Goal: Task Accomplishment & Management: Manage account settings

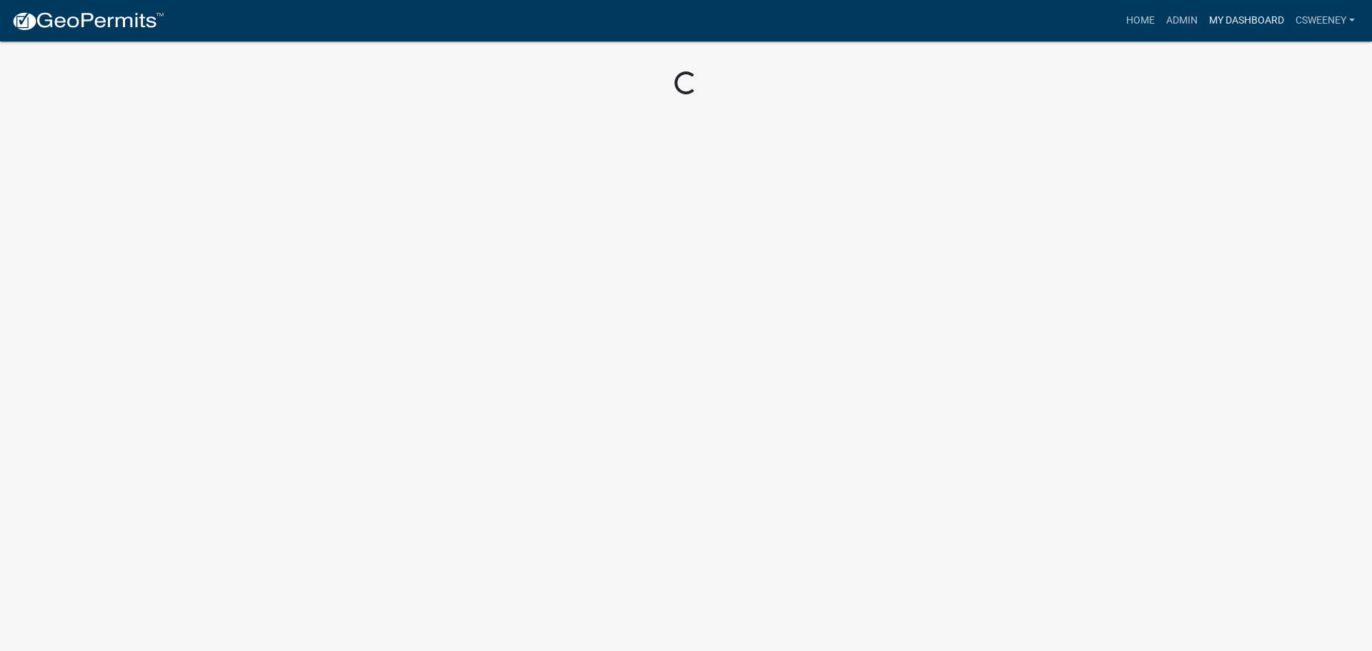
click at [1221, 28] on link "My Dashboard" at bounding box center [1246, 20] width 86 height 27
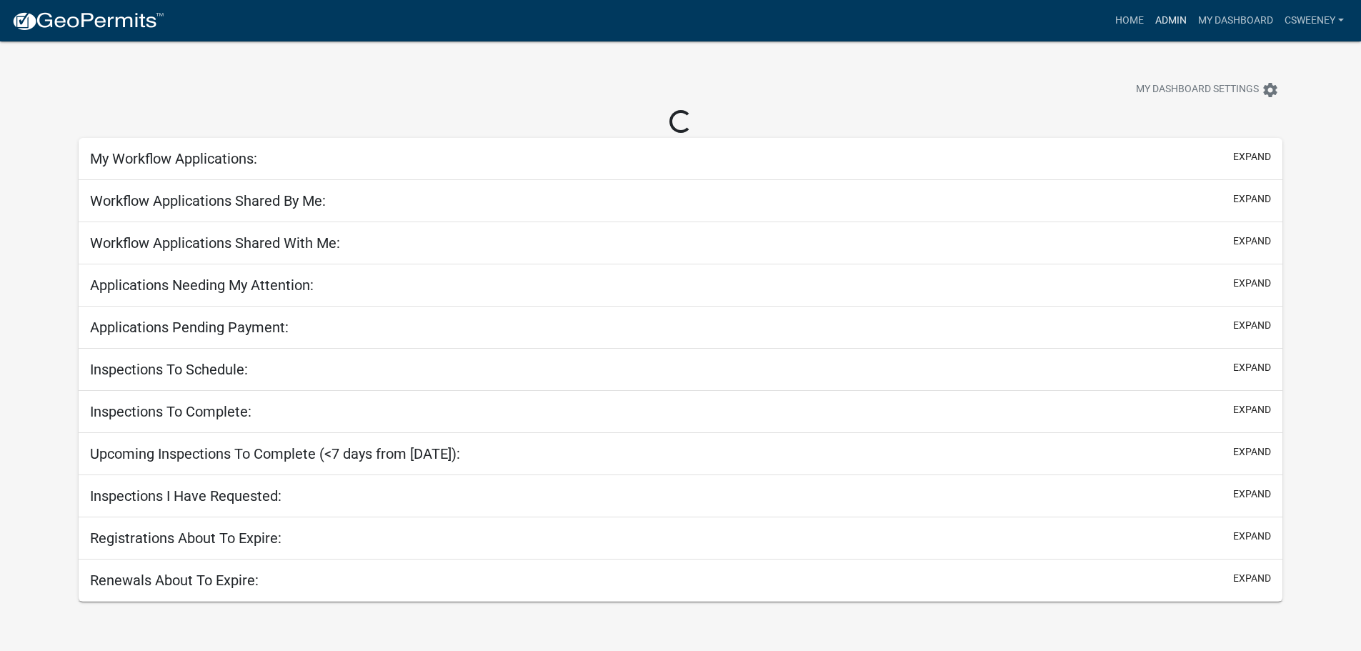
click at [1169, 20] on link "Admin" at bounding box center [1171, 20] width 43 height 27
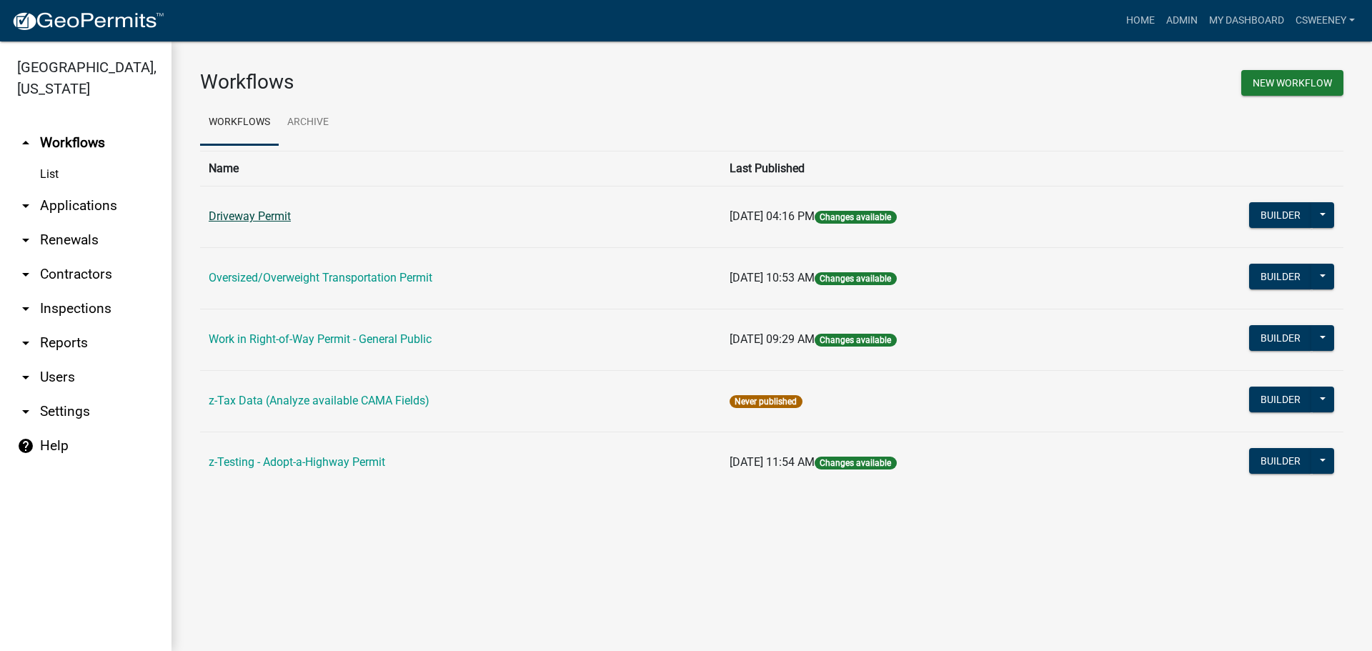
click at [228, 219] on link "Driveway Permit" at bounding box center [250, 216] width 82 height 14
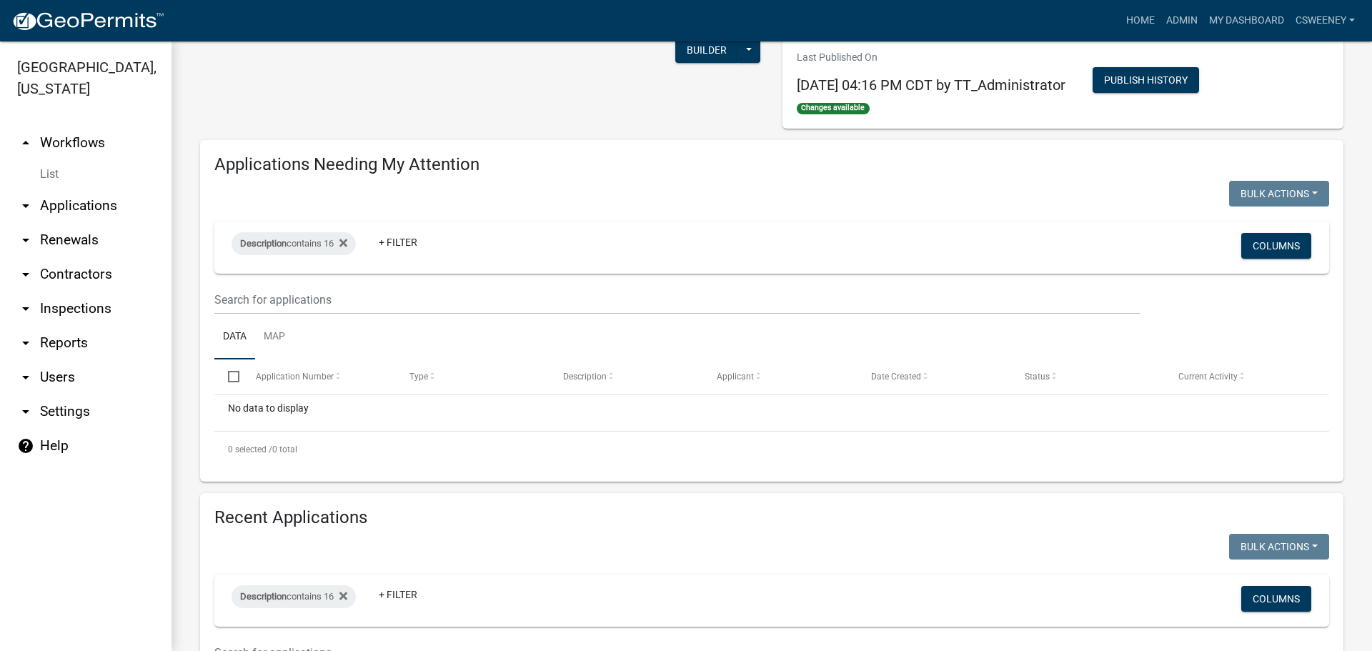
scroll to position [10, 0]
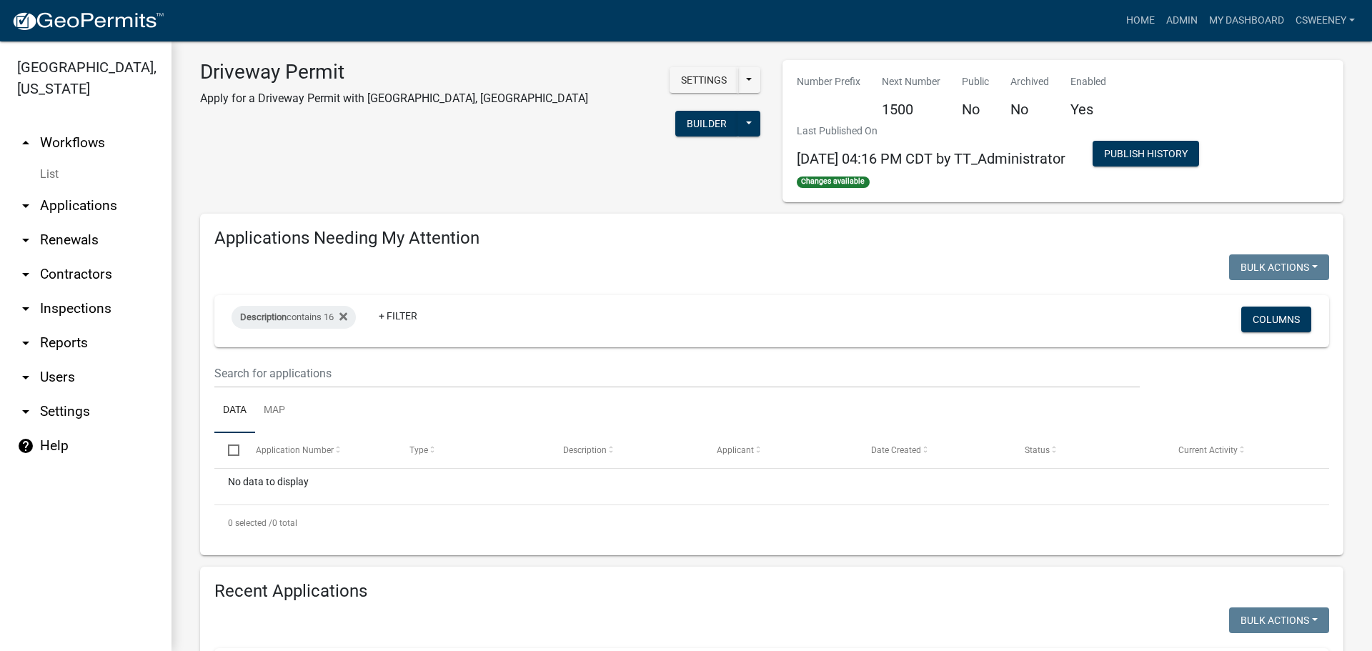
click at [78, 203] on link "arrow_drop_down Applications" at bounding box center [85, 206] width 171 height 34
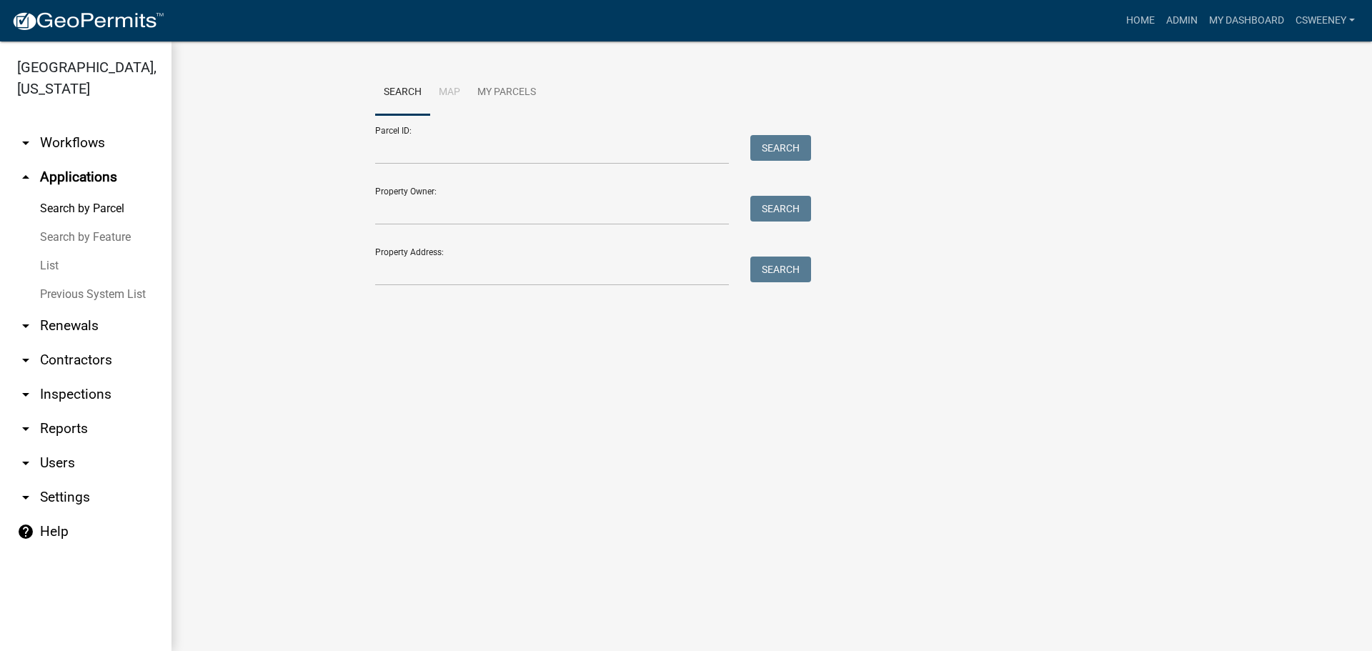
click at [52, 264] on link "List" at bounding box center [85, 266] width 171 height 29
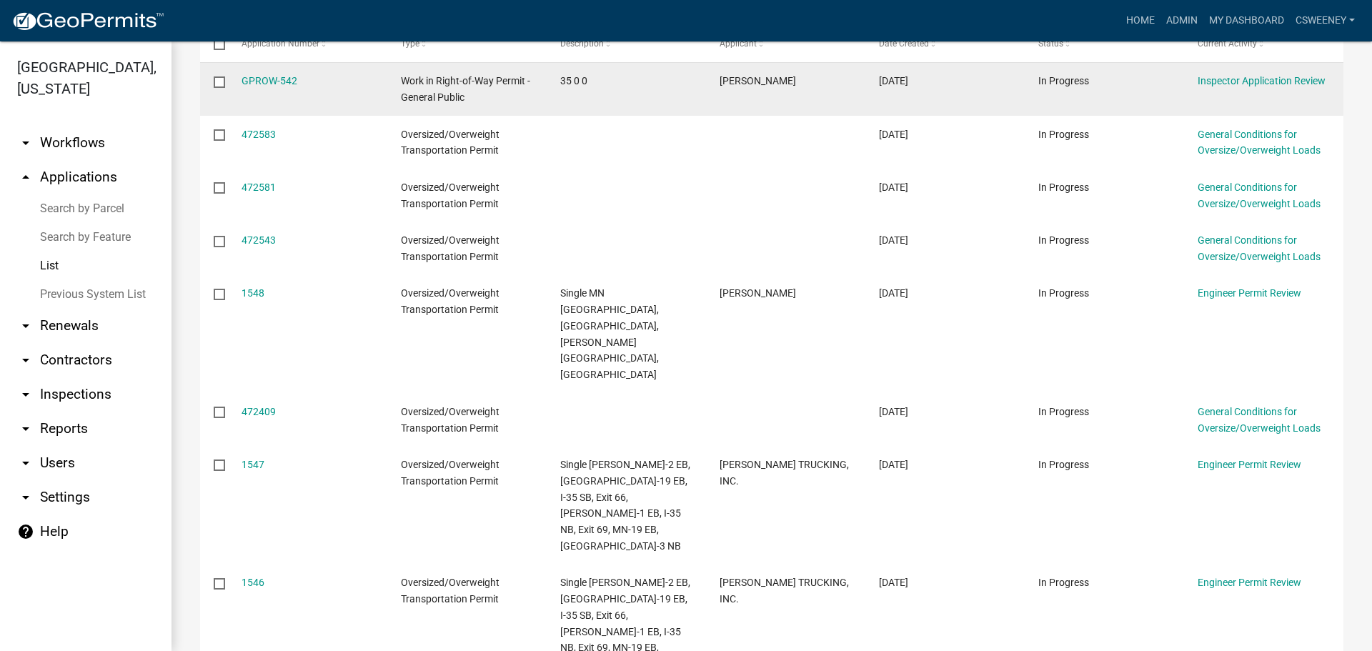
scroll to position [406, 0]
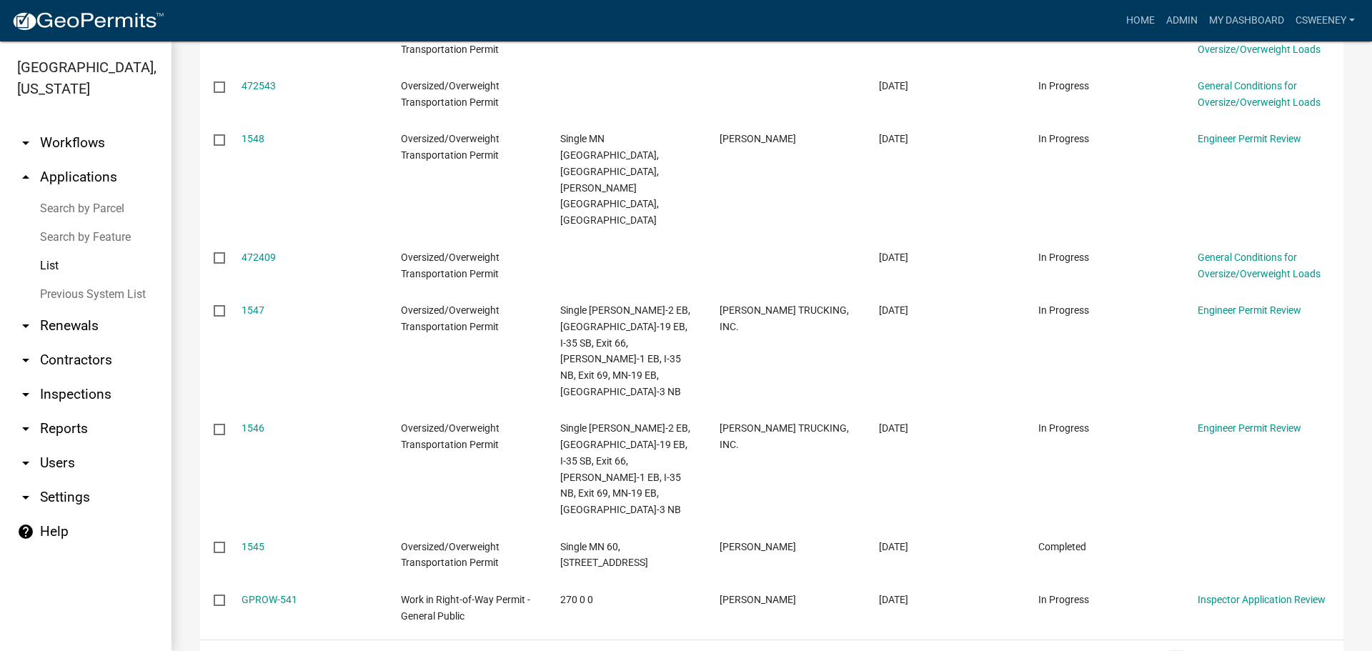
select select "1: 25"
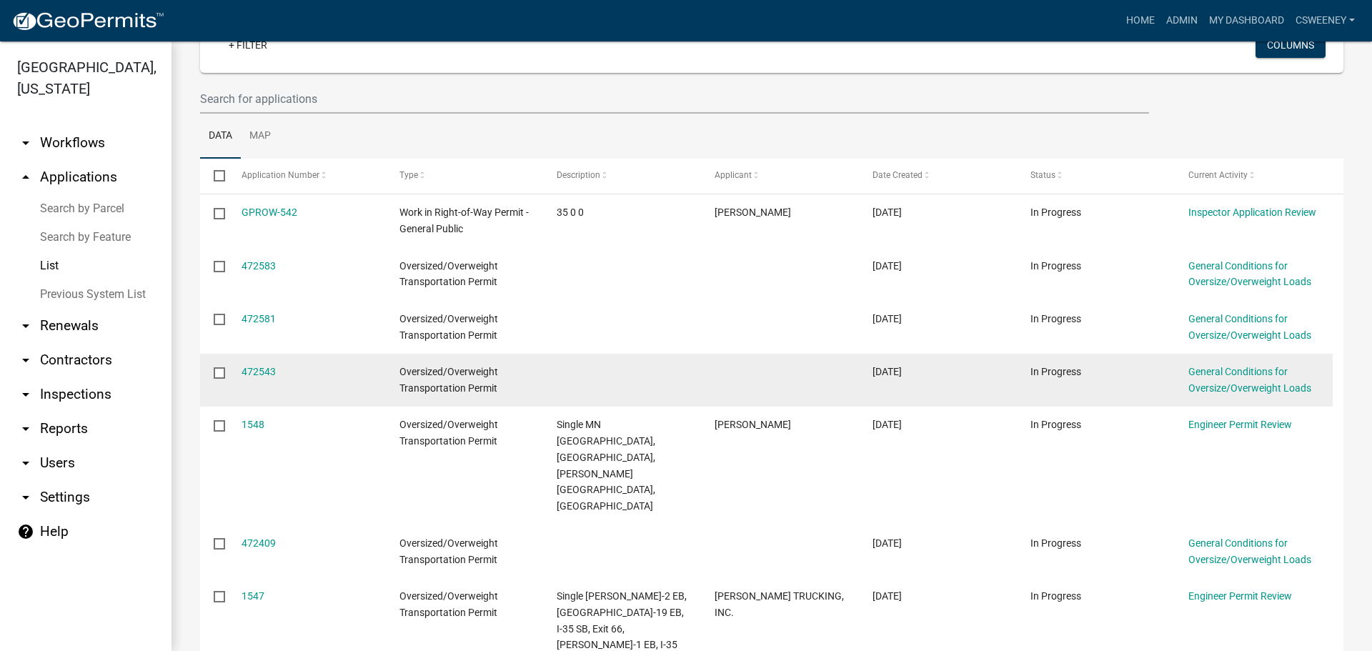
scroll to position [0, 0]
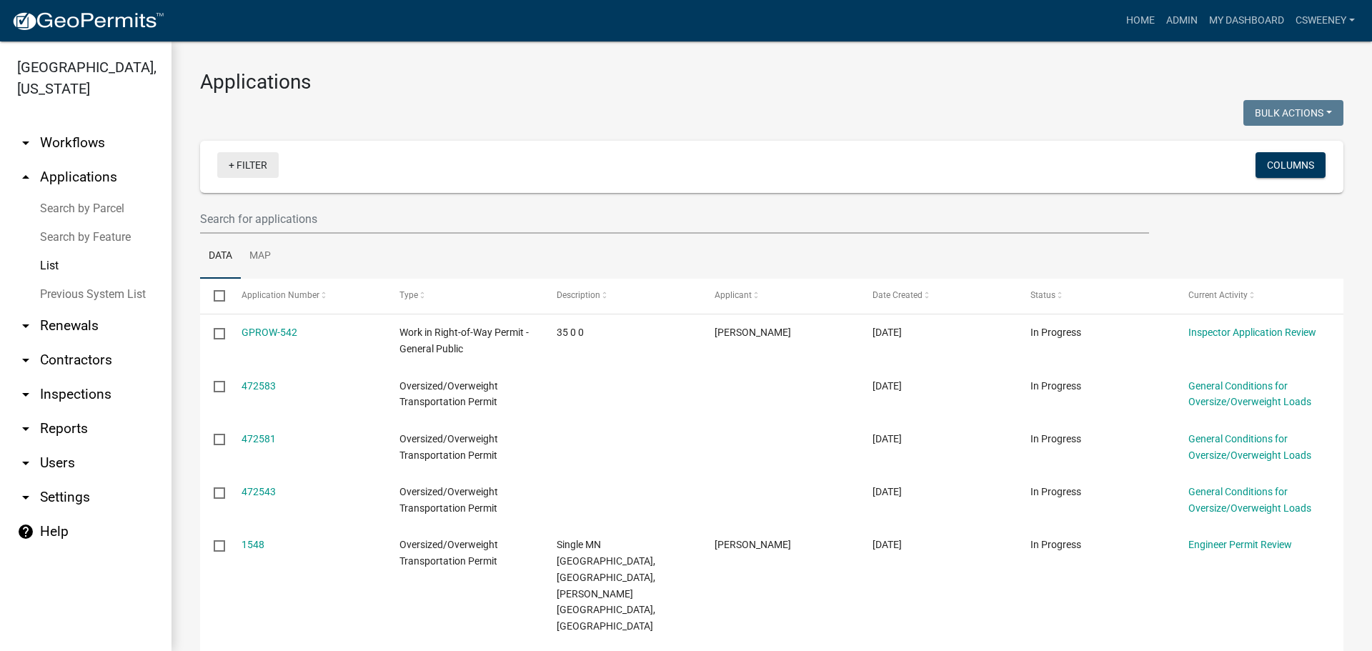
click at [264, 164] on link "+ Filter" at bounding box center [247, 165] width 61 height 26
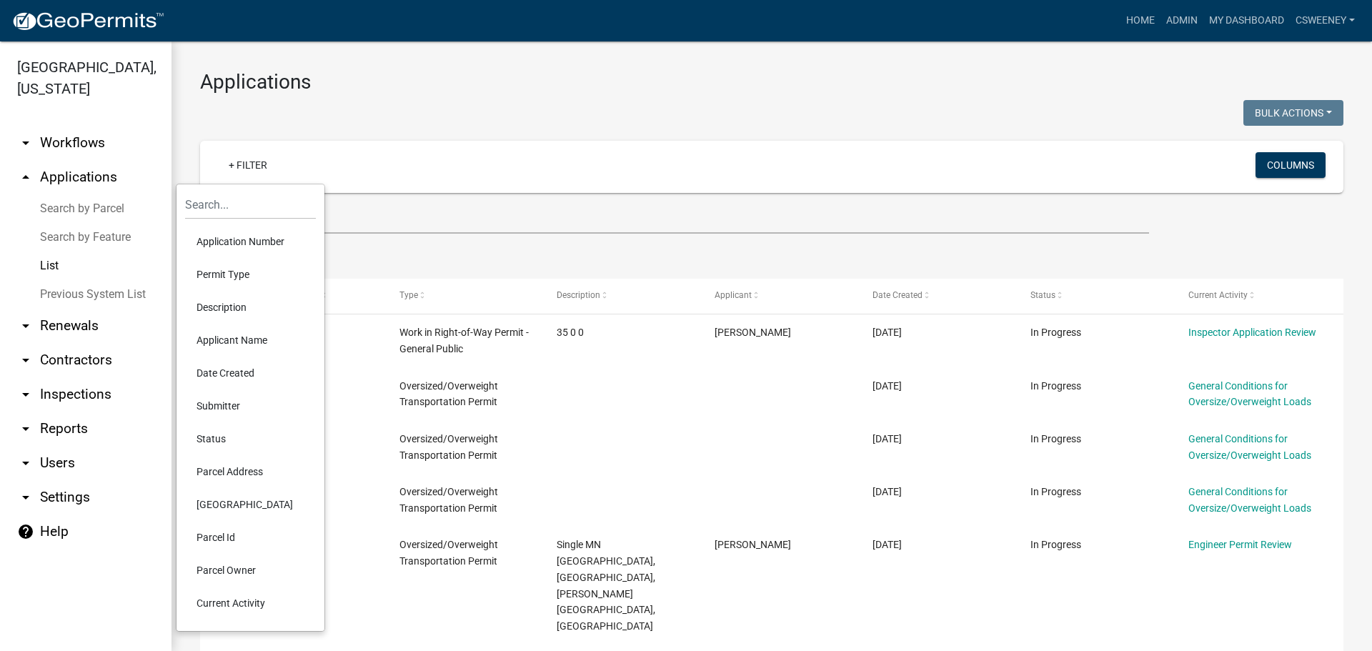
click at [252, 307] on li "Description" at bounding box center [250, 307] width 131 height 33
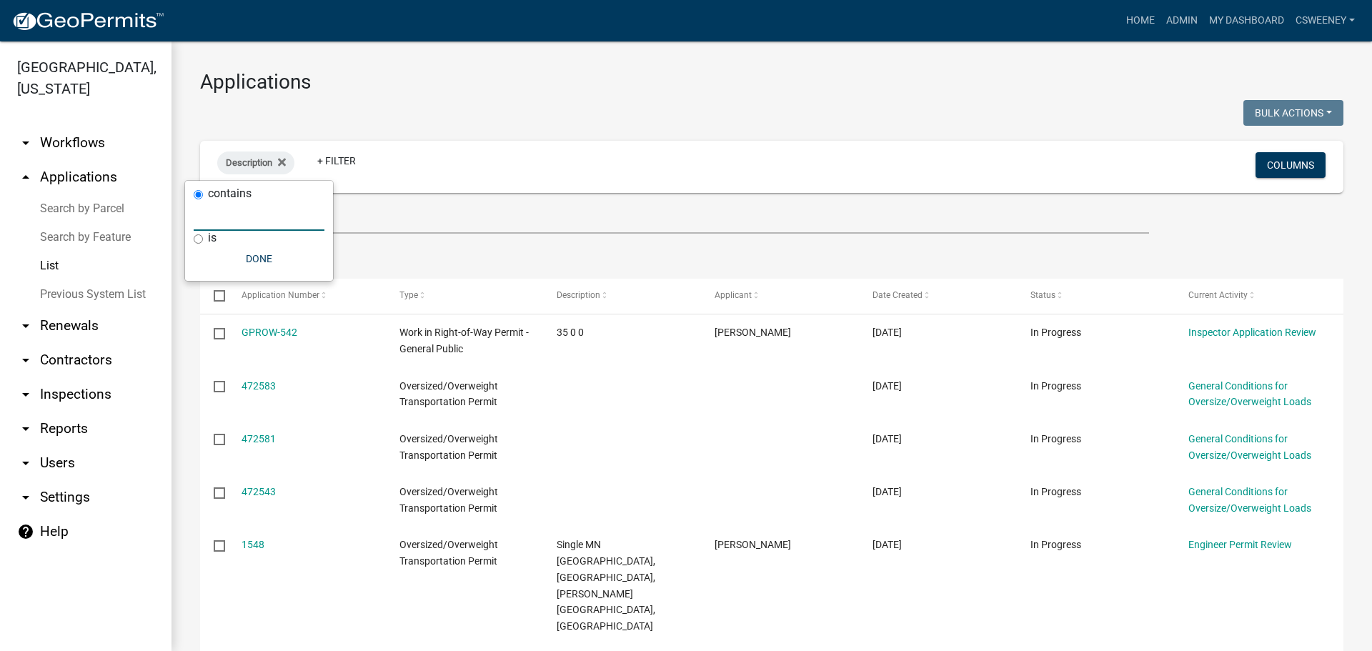
click at [216, 219] on input "text" at bounding box center [259, 215] width 131 height 29
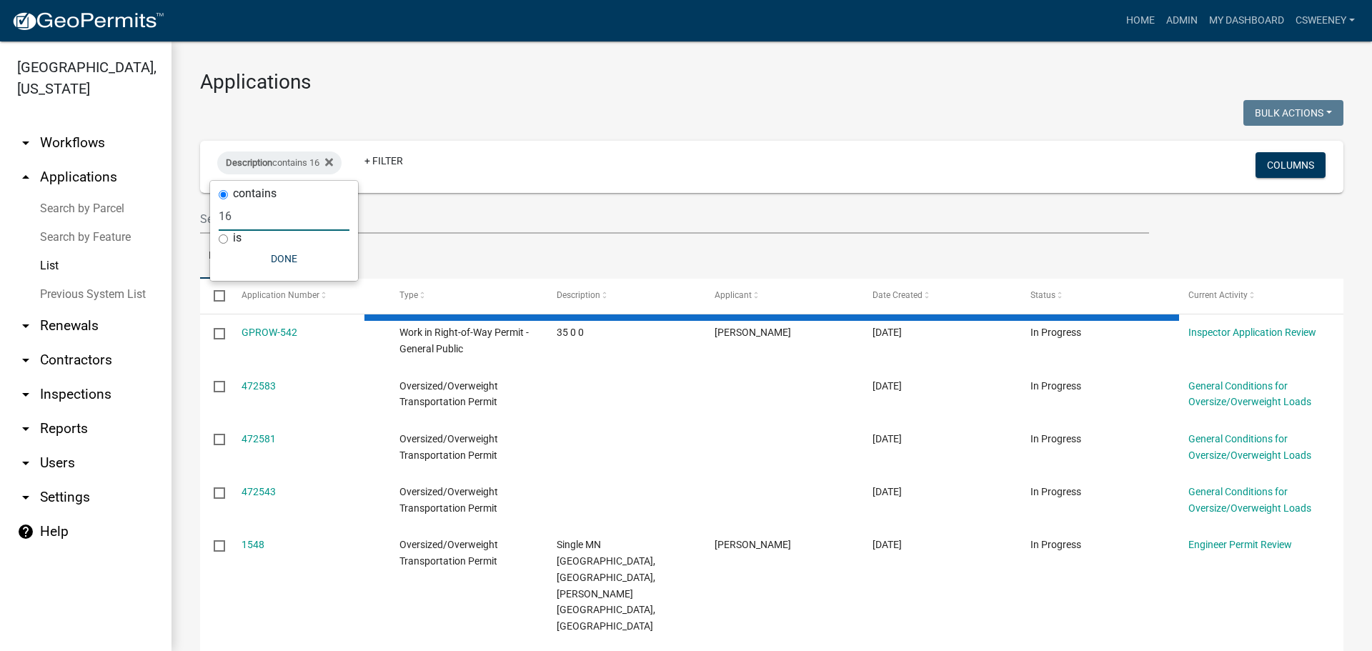
type input "16"
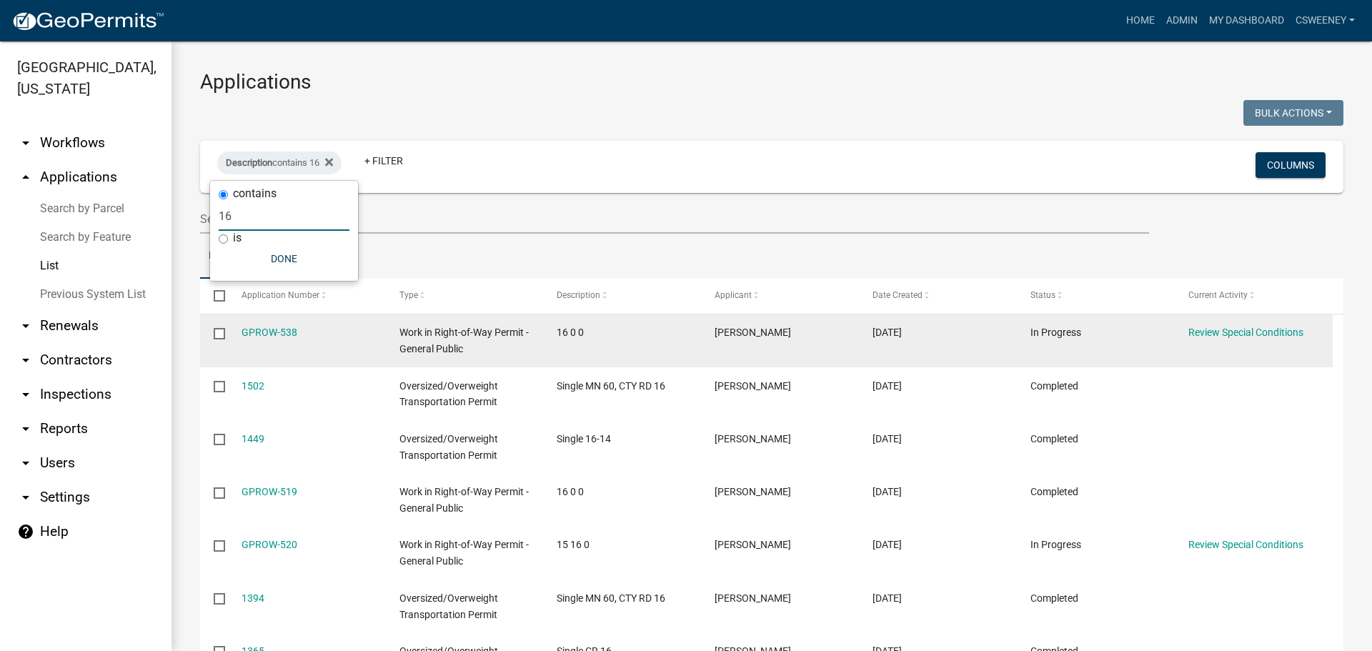
click at [763, 333] on div "[PERSON_NAME]" at bounding box center [780, 332] width 131 height 16
click at [477, 339] on div "Work in Right-of-Way Permit - General Public" at bounding box center [464, 340] width 131 height 33
click at [268, 329] on link "GPROW-538" at bounding box center [270, 332] width 56 height 11
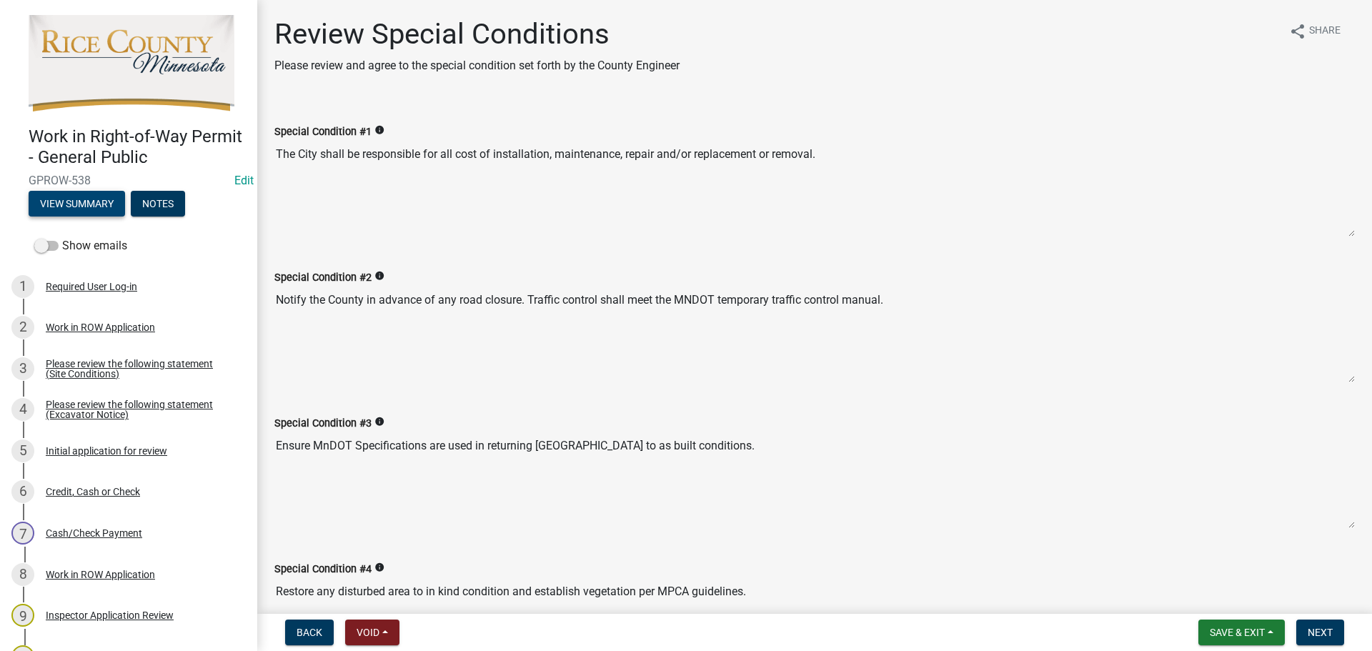
click at [104, 206] on button "View Summary" at bounding box center [77, 204] width 96 height 26
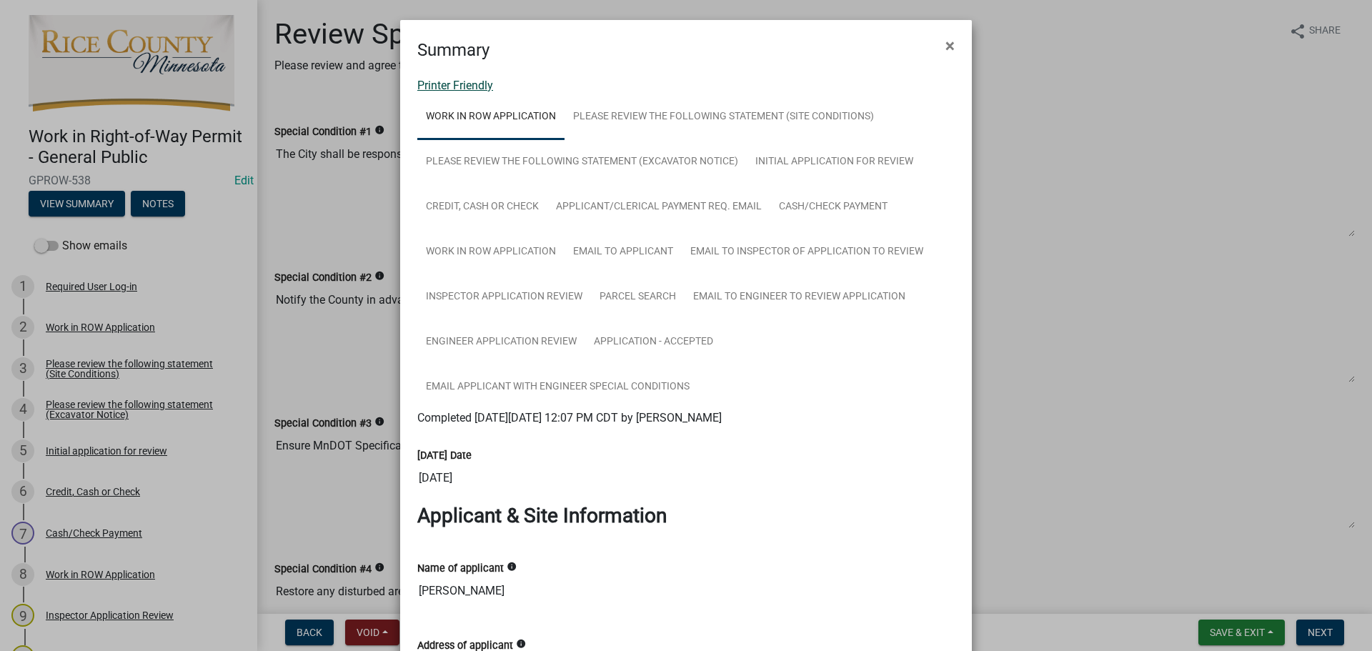
click at [454, 88] on link "Printer Friendly" at bounding box center [455, 86] width 76 height 14
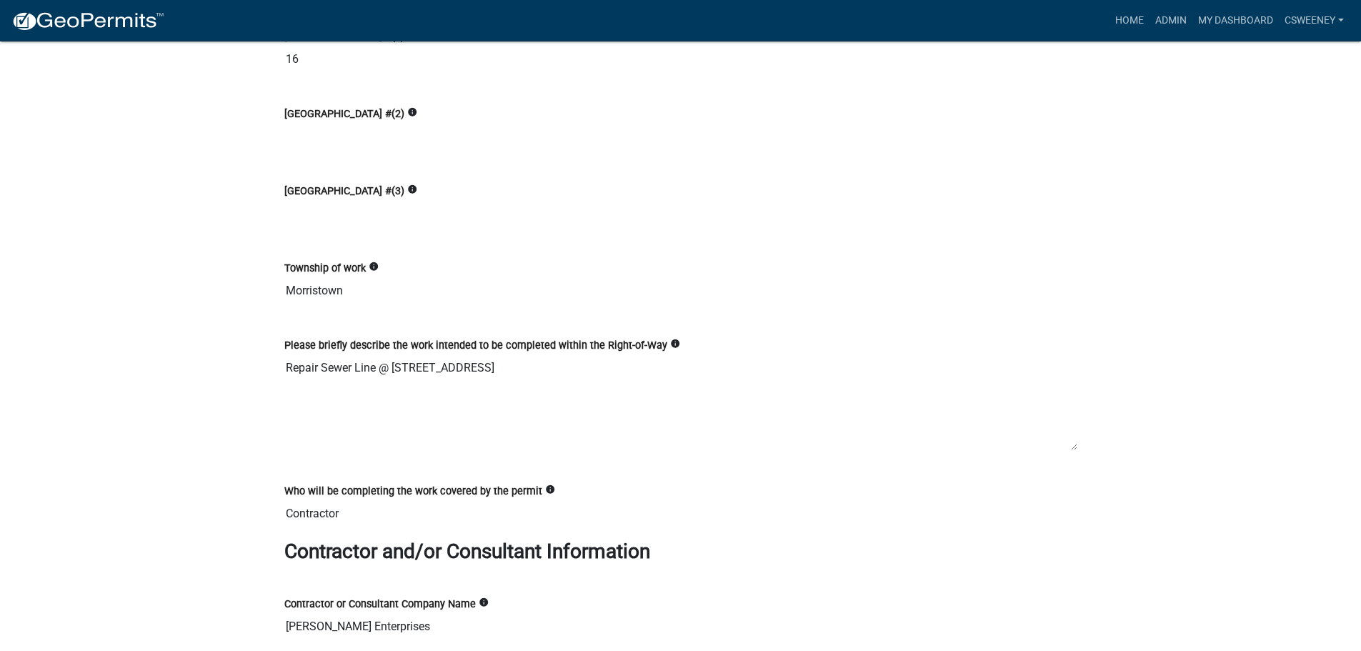
scroll to position [1337, 0]
